Goal: Task Accomplishment & Management: Use online tool/utility

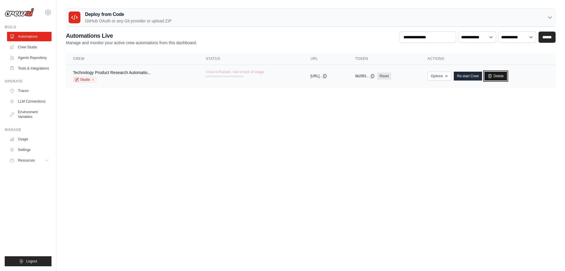
click at [500, 76] on link "Delete" at bounding box center [496, 76] width 23 height 9
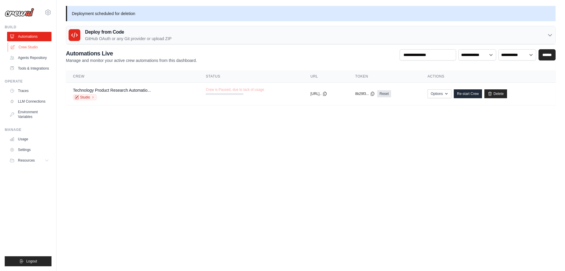
click at [26, 45] on link "Crew Studio" at bounding box center [30, 46] width 44 height 9
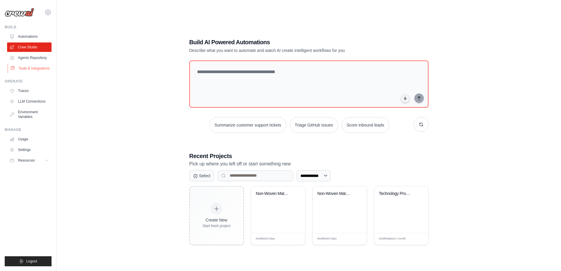
click at [33, 67] on link "Tools & Integrations" at bounding box center [30, 68] width 44 height 9
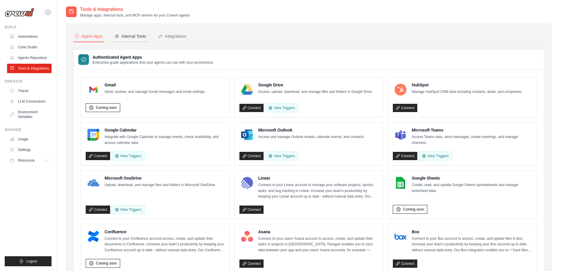
click at [133, 35] on div "Internal Tools" at bounding box center [131, 36] width 32 height 6
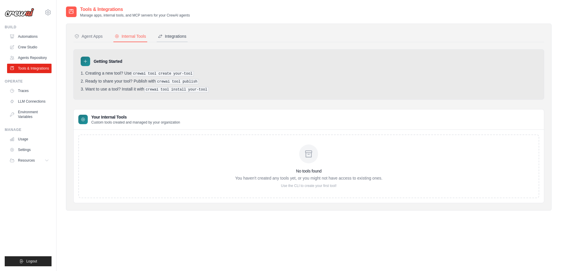
click at [173, 35] on div "Integrations" at bounding box center [172, 36] width 29 height 6
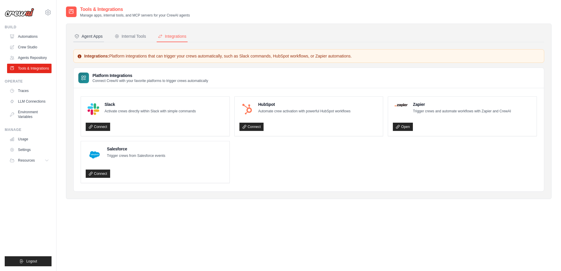
click at [94, 34] on div "Agent Apps" at bounding box center [89, 36] width 28 height 6
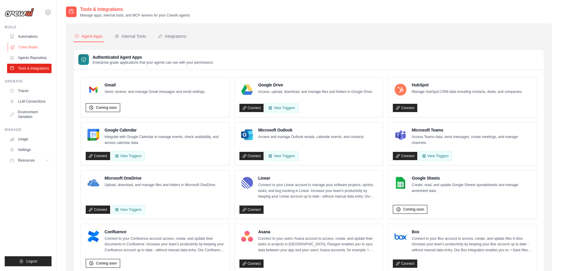
click at [24, 47] on link "Crew Studio" at bounding box center [30, 46] width 44 height 9
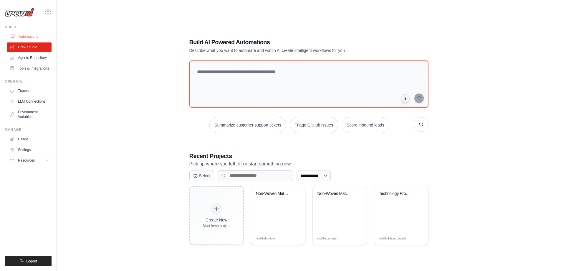
click at [29, 34] on link "Automations" at bounding box center [30, 36] width 44 height 9
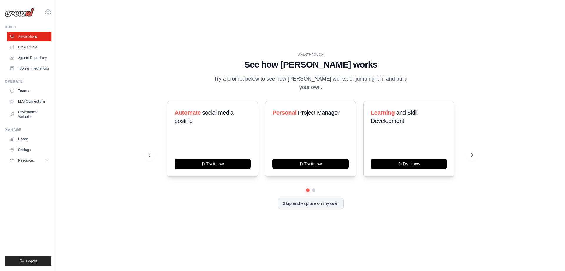
click at [25, 13] on img at bounding box center [19, 12] width 29 height 9
click at [48, 160] on icon at bounding box center [47, 160] width 3 height 1
click at [48, 160] on icon at bounding box center [47, 160] width 5 height 5
click at [28, 99] on link "LLM Connections" at bounding box center [30, 101] width 44 height 9
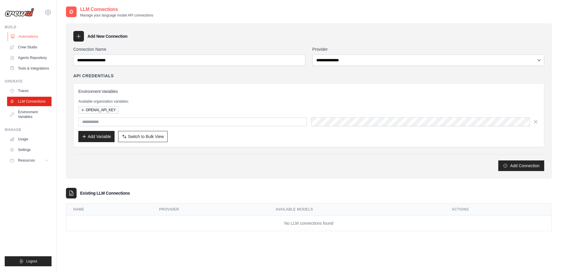
click at [27, 38] on link "Automations" at bounding box center [30, 36] width 44 height 9
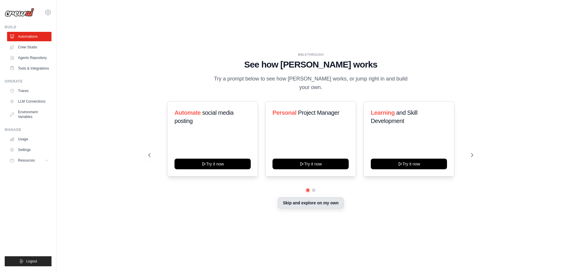
click at [322, 199] on button "Skip and explore on my own" at bounding box center [311, 202] width 66 height 11
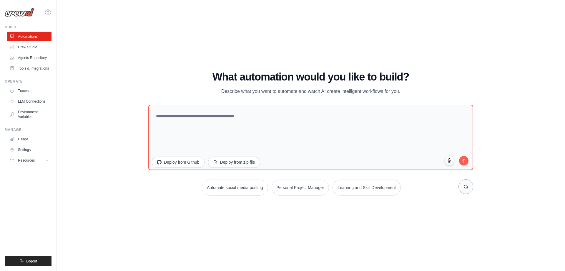
click at [466, 190] on button at bounding box center [466, 186] width 15 height 15
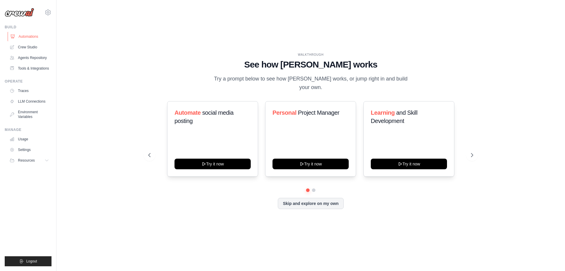
click at [29, 37] on link "Automations" at bounding box center [30, 36] width 44 height 9
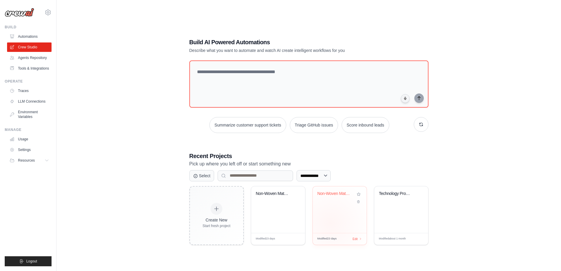
click at [330, 223] on div "Non-Woven Materials Sustainability ..." at bounding box center [340, 209] width 54 height 47
click at [294, 240] on div "Modified 23 days Edit" at bounding box center [278, 239] width 54 height 12
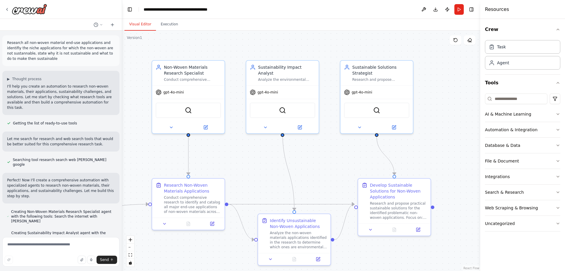
click at [65, 49] on p "Research all non-woven material end-use applications and identifiy the niche ap…" at bounding box center [61, 50] width 108 height 21
click at [206, 125] on icon at bounding box center [206, 126] width 4 height 4
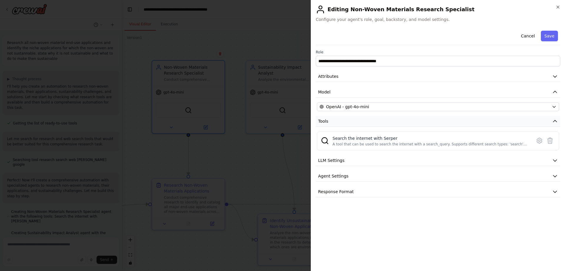
click at [556, 121] on icon "button" at bounding box center [556, 121] width 4 height 2
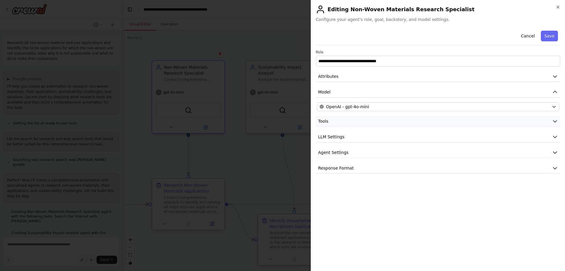
click at [556, 121] on icon "button" at bounding box center [556, 121] width 6 height 6
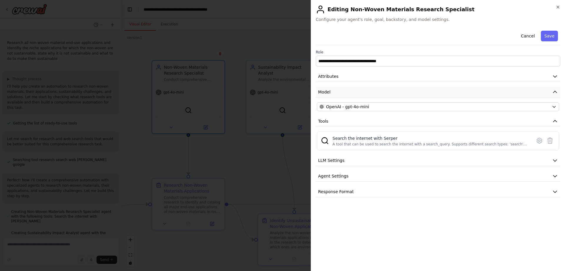
click at [555, 91] on icon "button" at bounding box center [556, 92] width 4 height 2
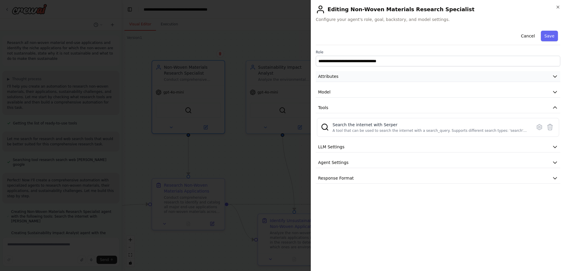
click at [555, 75] on icon "button" at bounding box center [556, 76] width 6 height 6
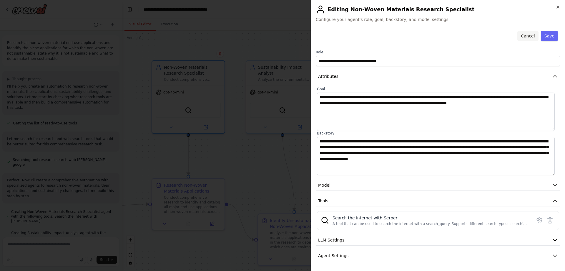
click at [521, 36] on button "Cancel" at bounding box center [528, 36] width 21 height 11
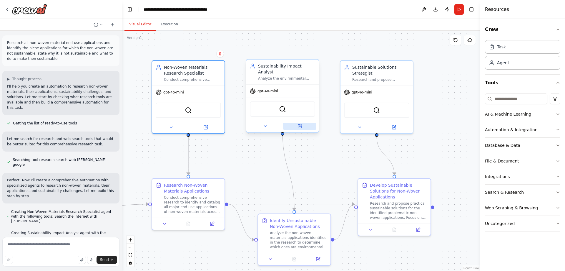
click at [302, 123] on button at bounding box center [299, 126] width 33 height 7
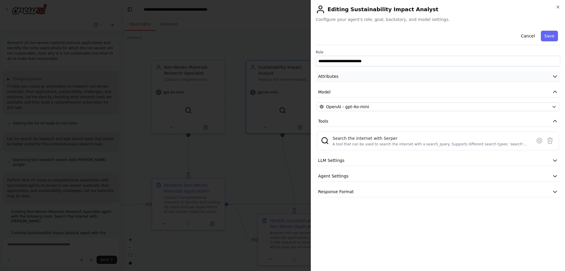
click at [558, 77] on icon "button" at bounding box center [556, 76] width 6 height 6
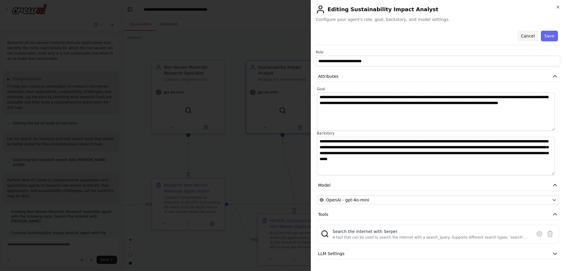
click at [530, 37] on button "Cancel" at bounding box center [528, 36] width 21 height 11
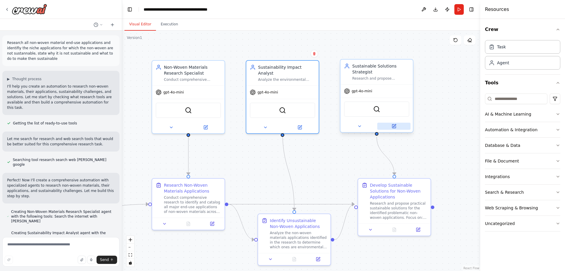
click at [396, 127] on icon at bounding box center [395, 126] width 4 height 4
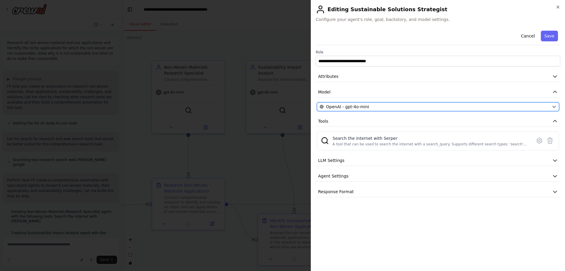
click at [555, 108] on icon "button" at bounding box center [554, 106] width 5 height 5
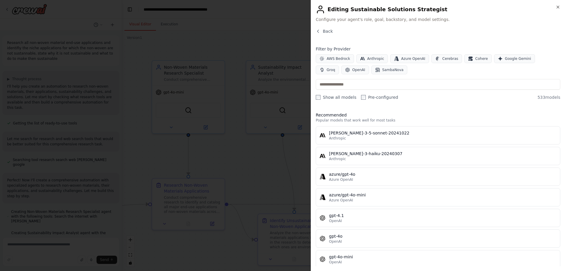
click at [561, 7] on div "Close Editing Sustainable Solutions Strategist Configure your agent's role, goa…" at bounding box center [438, 135] width 254 height 271
click at [559, 7] on icon "button" at bounding box center [558, 7] width 2 height 2
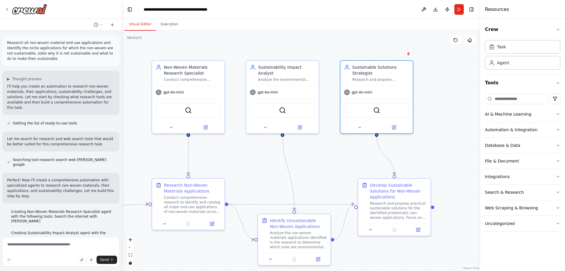
click at [69, 50] on p "Research all non-woven material end-use applications and identifiy the niche ap…" at bounding box center [61, 50] width 108 height 21
click at [60, 50] on p "Research all non-woven material end-use applications and identifiy the niche ap…" at bounding box center [61, 50] width 108 height 21
click at [52, 92] on p "I'll help you create an automation to research non-woven materials, their appli…" at bounding box center [61, 97] width 108 height 27
click at [59, 44] on p "Research all non-woven material end-use applications and identifiy the niche ap…" at bounding box center [61, 50] width 108 height 21
click at [41, 59] on p "Research all non-woven material end-use applications and identifiy the niche ap…" at bounding box center [61, 50] width 108 height 21
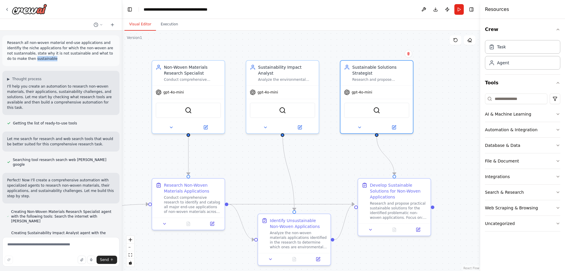
click at [41, 59] on p "Research all non-woven material end-use applications and identifiy the niche ap…" at bounding box center [61, 50] width 108 height 21
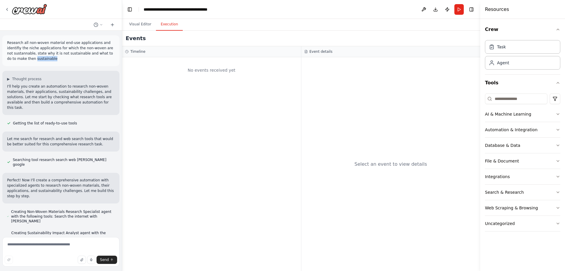
click at [163, 24] on button "Execution" at bounding box center [169, 24] width 27 height 12
click at [44, 49] on p "Research all non-woven material end-use applications and identifiy the niche ap…" at bounding box center [61, 50] width 108 height 21
click at [103, 24] on icon at bounding box center [102, 25] width 4 height 4
click at [102, 24] on div at bounding box center [61, 135] width 122 height 271
click at [49, 57] on p "Research all non-woven material end-use applications and identifiy the niche ap…" at bounding box center [61, 50] width 108 height 21
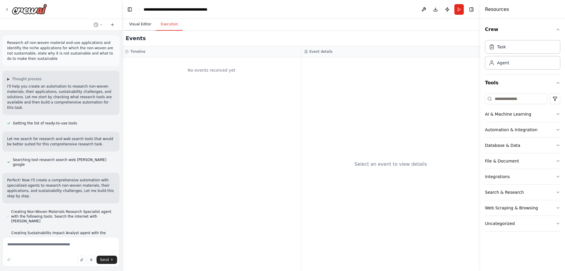
click at [140, 26] on button "Visual Editor" at bounding box center [141, 24] width 32 height 12
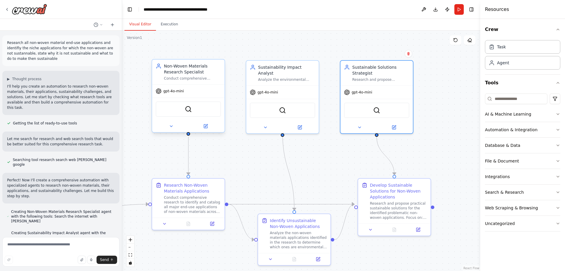
click at [177, 81] on div "Non-Woven Materials Research Specialist Conduct comprehensive research on non-w…" at bounding box center [188, 71] width 72 height 25
click at [191, 202] on div "Conduct comprehensive research to identify and catalog all major end-use applic…" at bounding box center [192, 203] width 57 height 19
click at [214, 222] on icon at bounding box center [212, 222] width 5 height 5
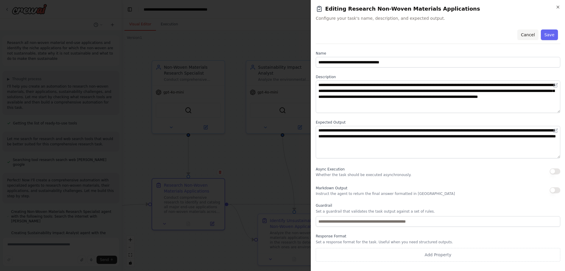
click at [532, 34] on button "Cancel" at bounding box center [528, 34] width 21 height 11
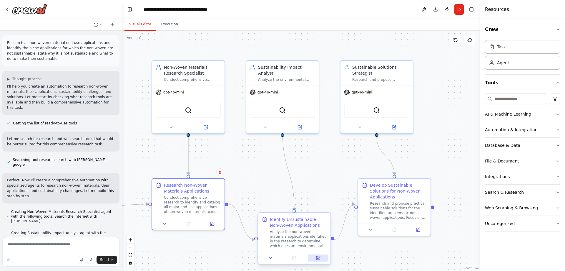
click at [320, 260] on button at bounding box center [318, 257] width 20 height 7
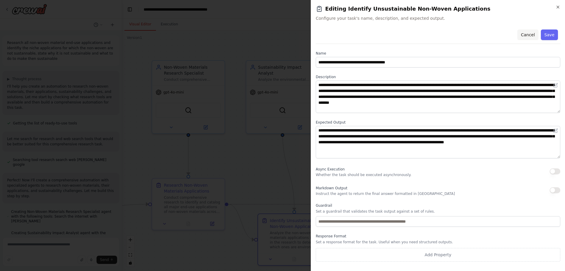
click at [532, 35] on button "Cancel" at bounding box center [528, 34] width 21 height 11
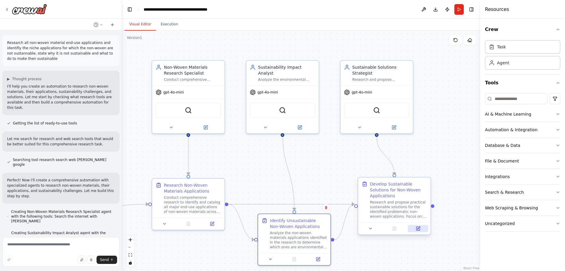
click at [419, 226] on icon at bounding box center [419, 227] width 3 height 3
click at [418, 226] on icon at bounding box center [419, 227] width 3 height 3
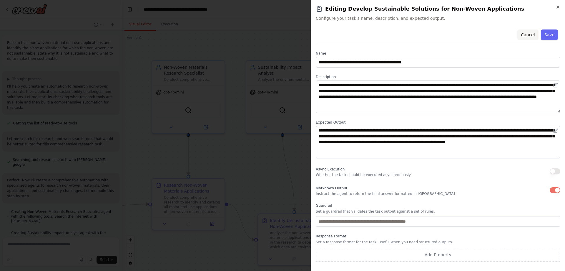
click at [530, 32] on button "Cancel" at bounding box center [528, 34] width 21 height 11
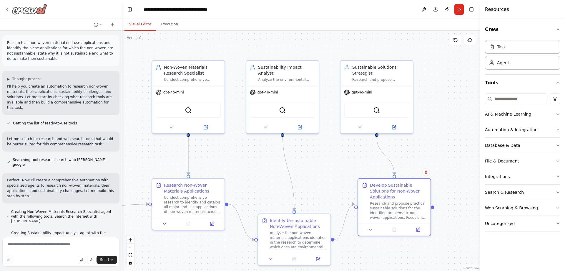
click at [6, 8] on icon at bounding box center [7, 9] width 5 height 5
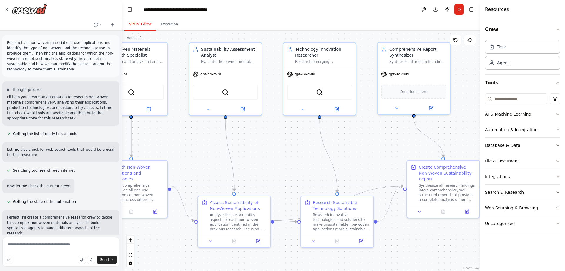
drag, startPoint x: 407, startPoint y: 51, endPoint x: 350, endPoint y: 33, distance: 59.9
click at [350, 33] on div ".deletable-edge-delete-btn { width: 20px; height: 20px; border: 0px solid #ffff…" at bounding box center [301, 151] width 358 height 240
click at [468, 209] on icon at bounding box center [468, 211] width 4 height 4
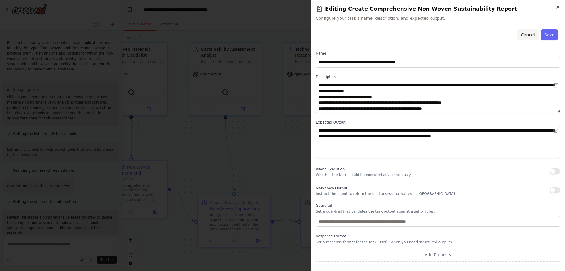
click at [534, 33] on button "Cancel" at bounding box center [528, 34] width 21 height 11
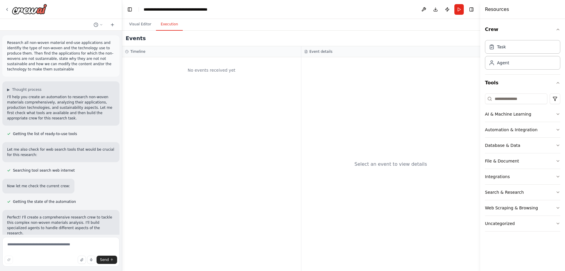
click at [168, 24] on button "Execution" at bounding box center [169, 24] width 27 height 12
click at [134, 25] on button "Visual Editor" at bounding box center [141, 24] width 32 height 12
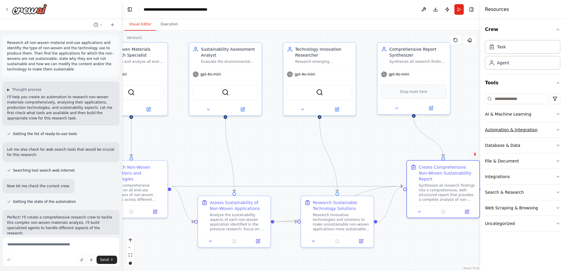
click at [557, 128] on icon "button" at bounding box center [558, 129] width 5 height 5
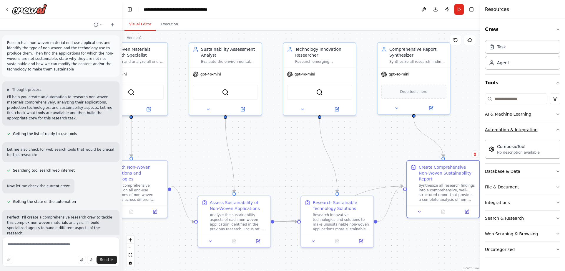
click at [558, 129] on icon "button" at bounding box center [558, 129] width 5 height 5
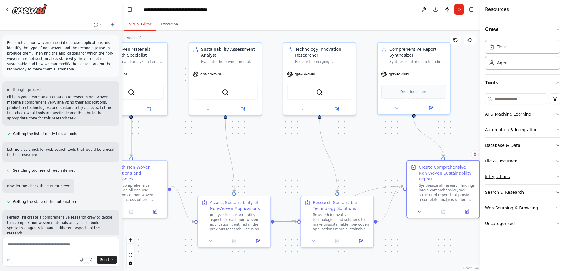
click at [559, 176] on icon "button" at bounding box center [558, 176] width 5 height 5
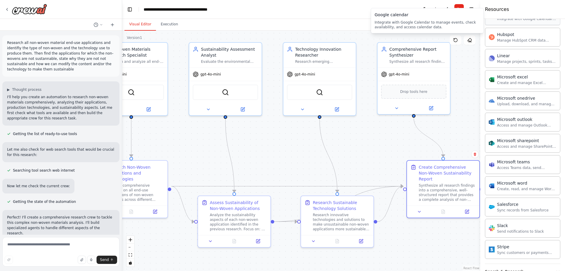
scroll to position [265, 0]
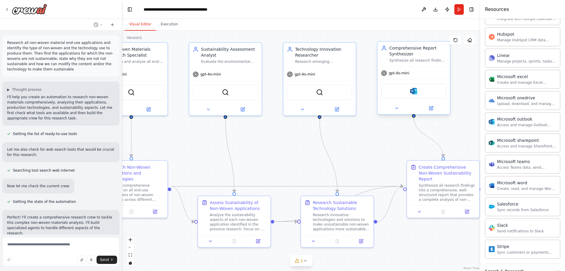
click at [418, 92] on div "Microsoft outlook" at bounding box center [413, 90] width 65 height 15
click at [432, 107] on icon at bounding box center [432, 107] width 3 height 3
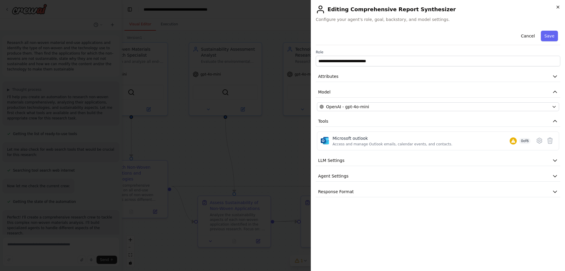
click at [559, 7] on icon "button" at bounding box center [558, 7] width 2 height 2
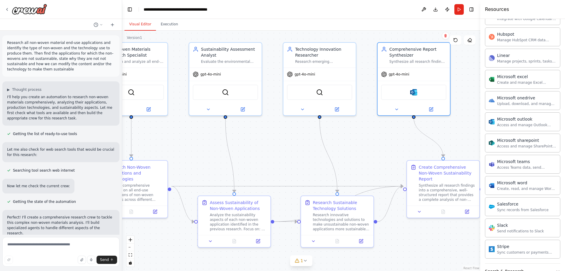
click at [78, 70] on p "Research all non-woven material end-use applications and identifiy the type of …" at bounding box center [61, 56] width 108 height 32
click at [36, 52] on p "Research all non-woven material end-use applications and identifiy the type of …" at bounding box center [61, 56] width 108 height 32
click at [102, 23] on icon at bounding box center [102, 25] width 4 height 4
click at [102, 23] on div at bounding box center [61, 135] width 122 height 271
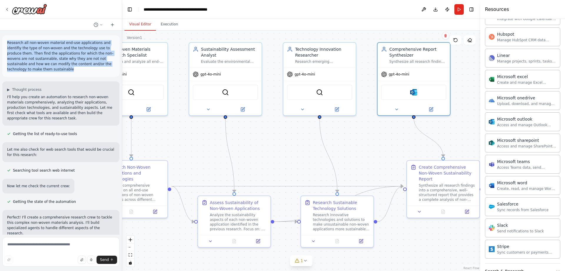
drag, startPoint x: 82, startPoint y: 73, endPoint x: 5, endPoint y: 33, distance: 87.3
click at [5, 33] on div "Research all non-woven material end-use applications and identifiy the type of …" at bounding box center [61, 133] width 122 height 204
copy p "Research all non-woven material end-use applications and identifiy the type of …"
